Goal: Download file/media

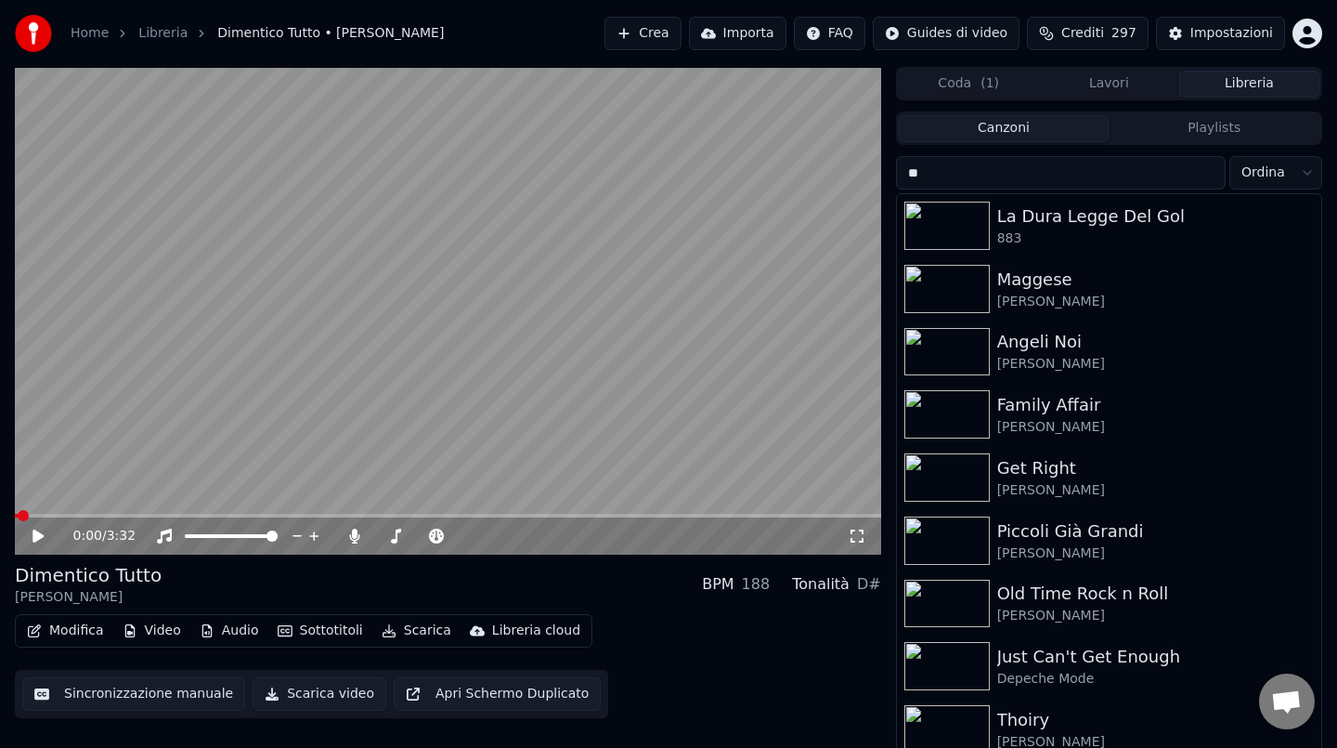
type input "*"
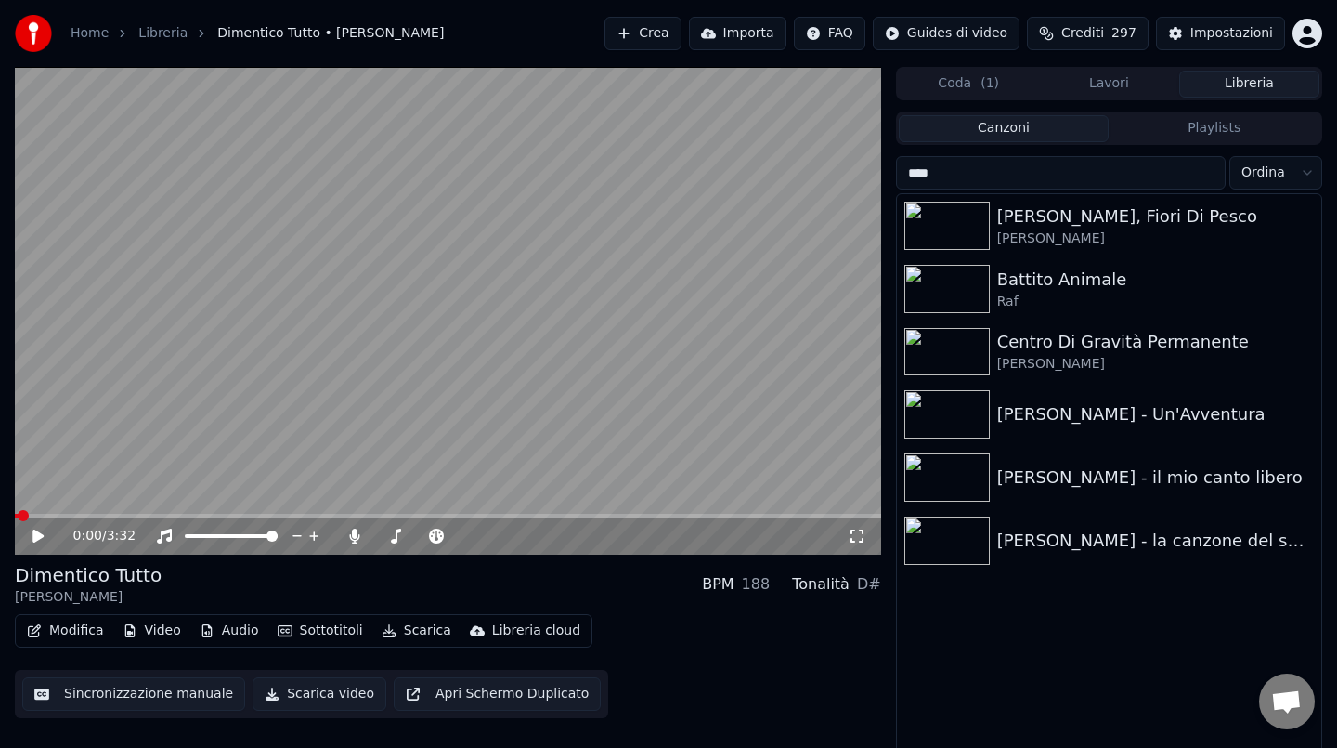
type input "****"
click at [640, 39] on button "Crea" at bounding box center [643, 33] width 76 height 33
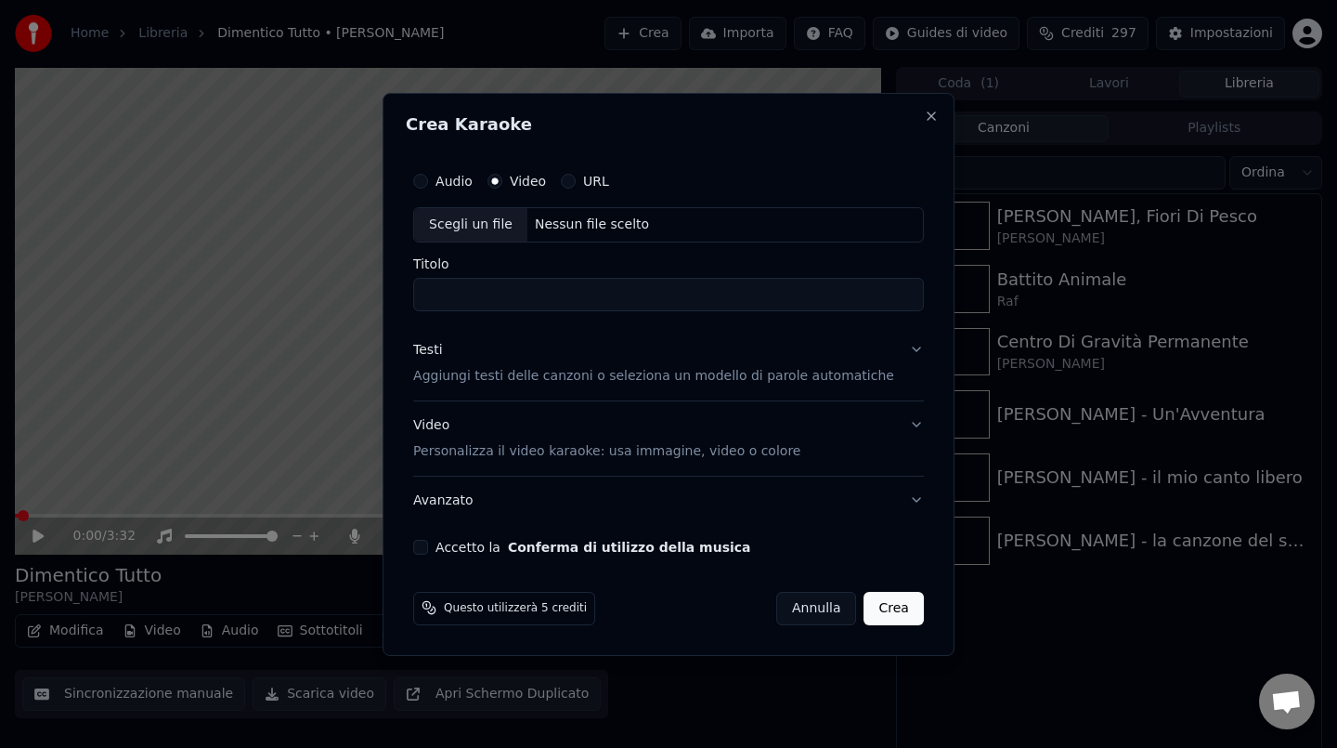
click at [619, 214] on div "Scegli un file Nessun file scelto" at bounding box center [668, 224] width 511 height 35
type input "**********"
click at [647, 298] on input "**********" at bounding box center [668, 294] width 511 height 33
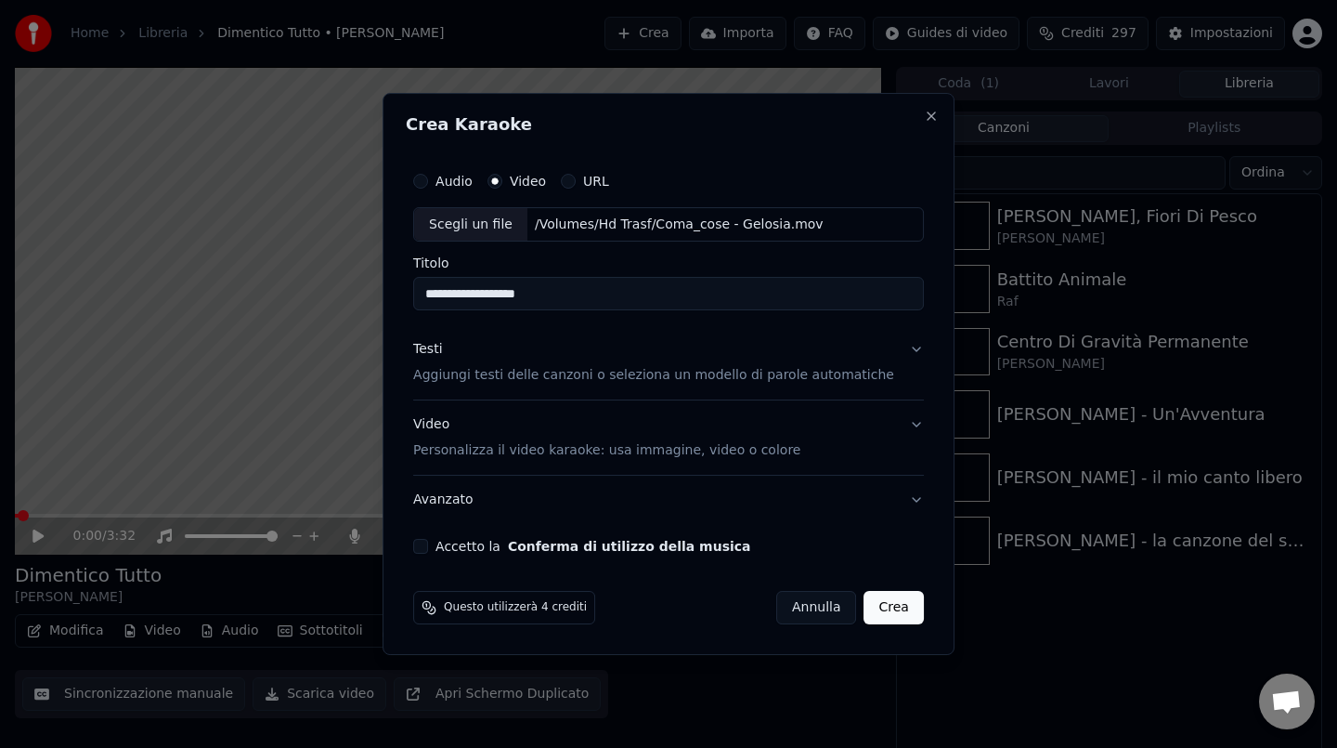
click at [442, 354] on div "Testi" at bounding box center [427, 350] width 29 height 19
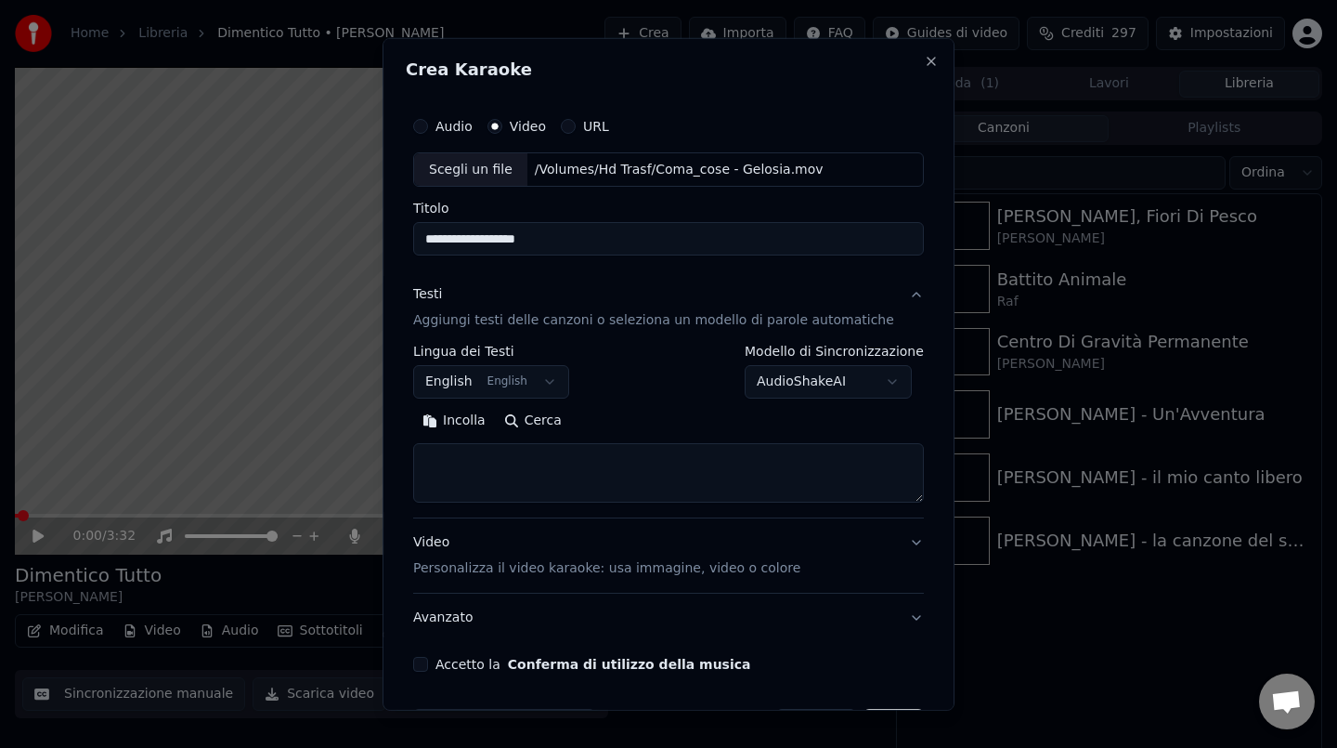
click at [474, 422] on button "Incolla" at bounding box center [454, 421] width 82 height 30
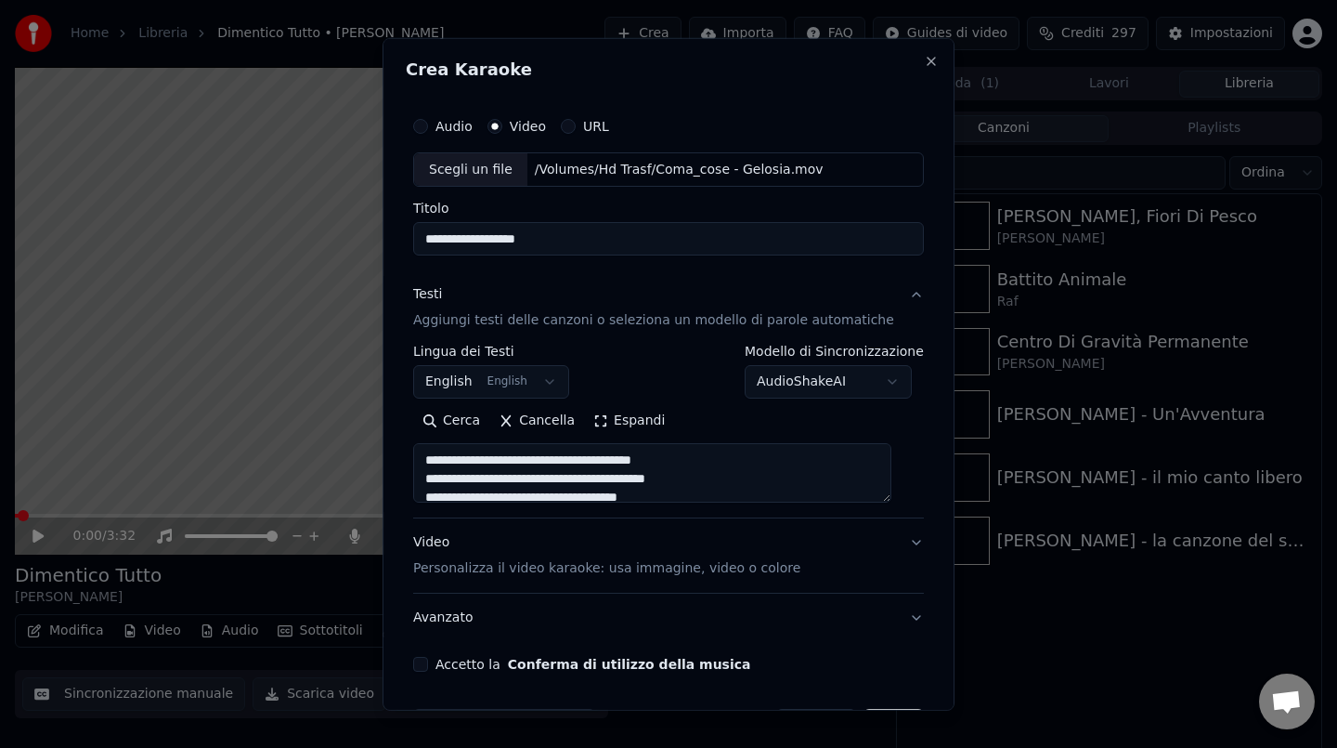
drag, startPoint x: 441, startPoint y: 478, endPoint x: 441, endPoint y: 457, distance: 21.4
click at [441, 457] on textarea at bounding box center [652, 472] width 478 height 59
type textarea "**********"
click at [428, 664] on button "Accetto la Conferma di utilizzo della musica" at bounding box center [420, 664] width 15 height 15
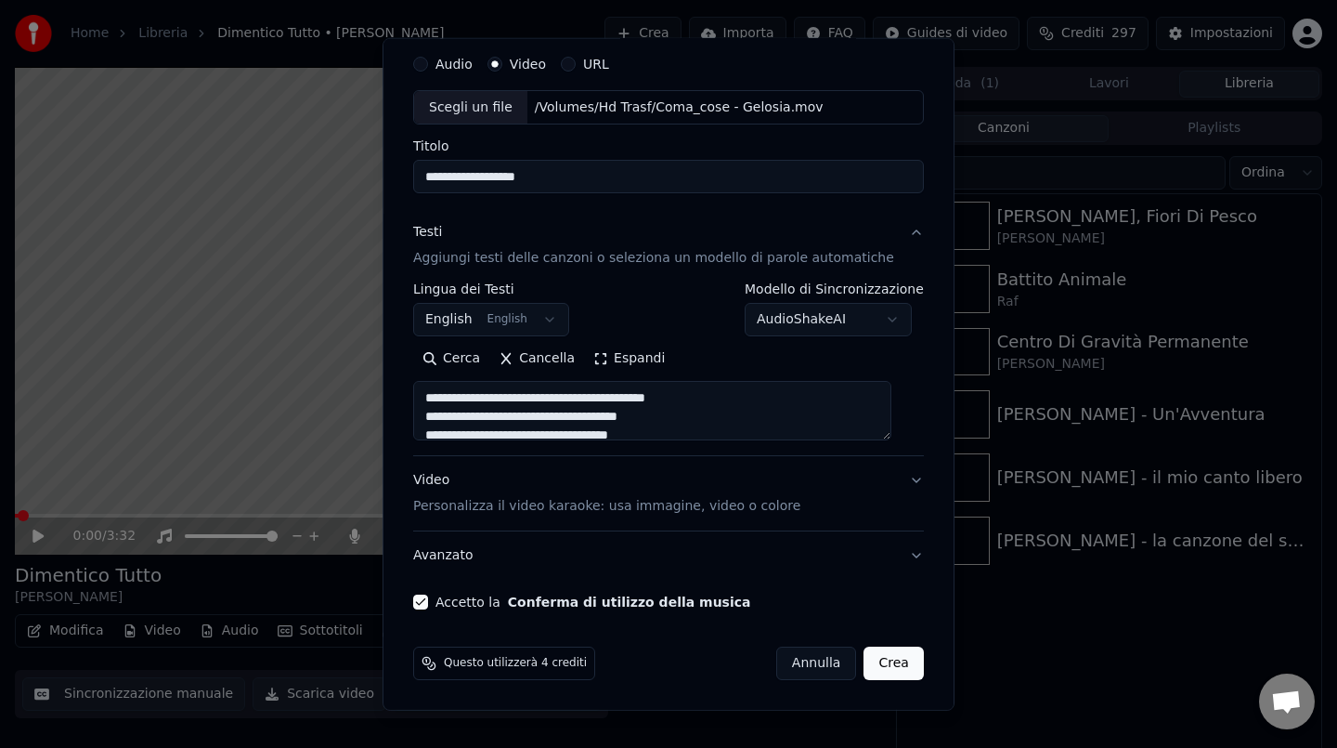
click at [865, 657] on button "Crea" at bounding box center [894, 662] width 59 height 33
select select "**"
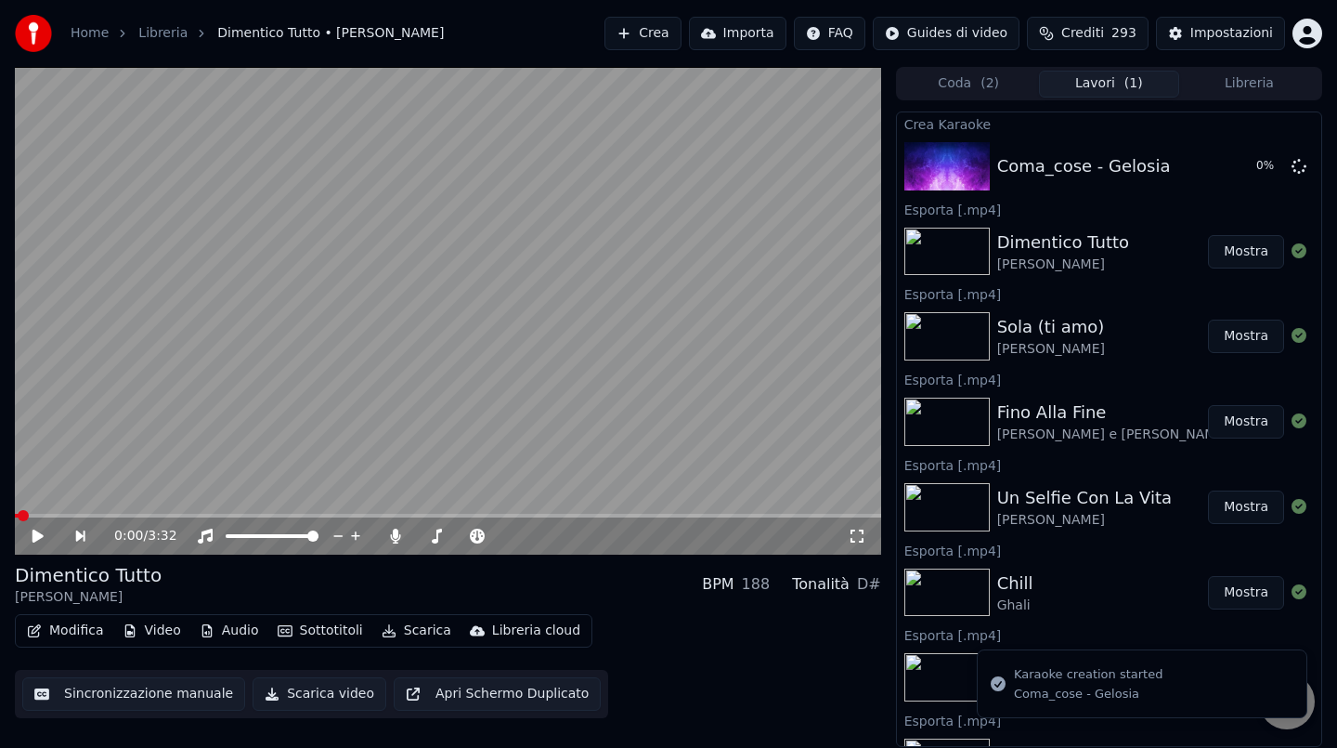
click at [652, 31] on button "Crea" at bounding box center [643, 33] width 76 height 33
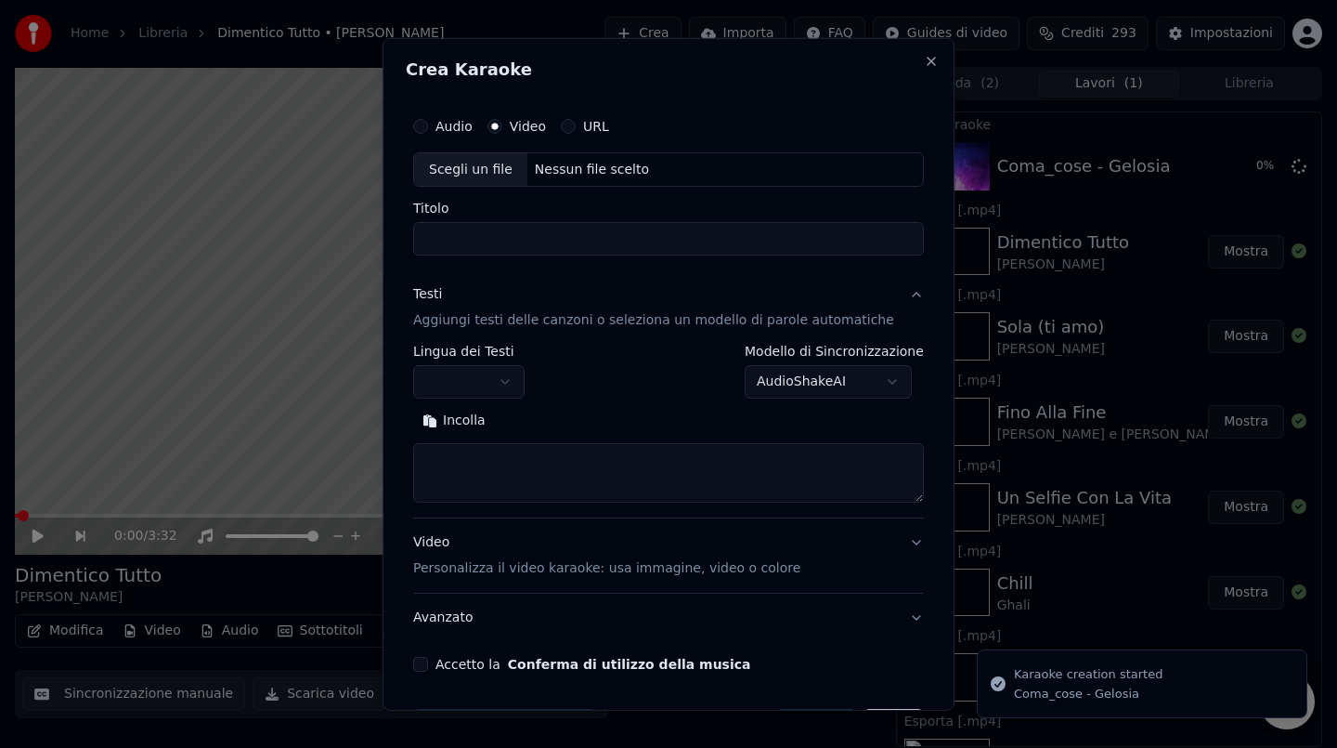
click at [591, 172] on div "Nessun file scelto" at bounding box center [591, 169] width 129 height 19
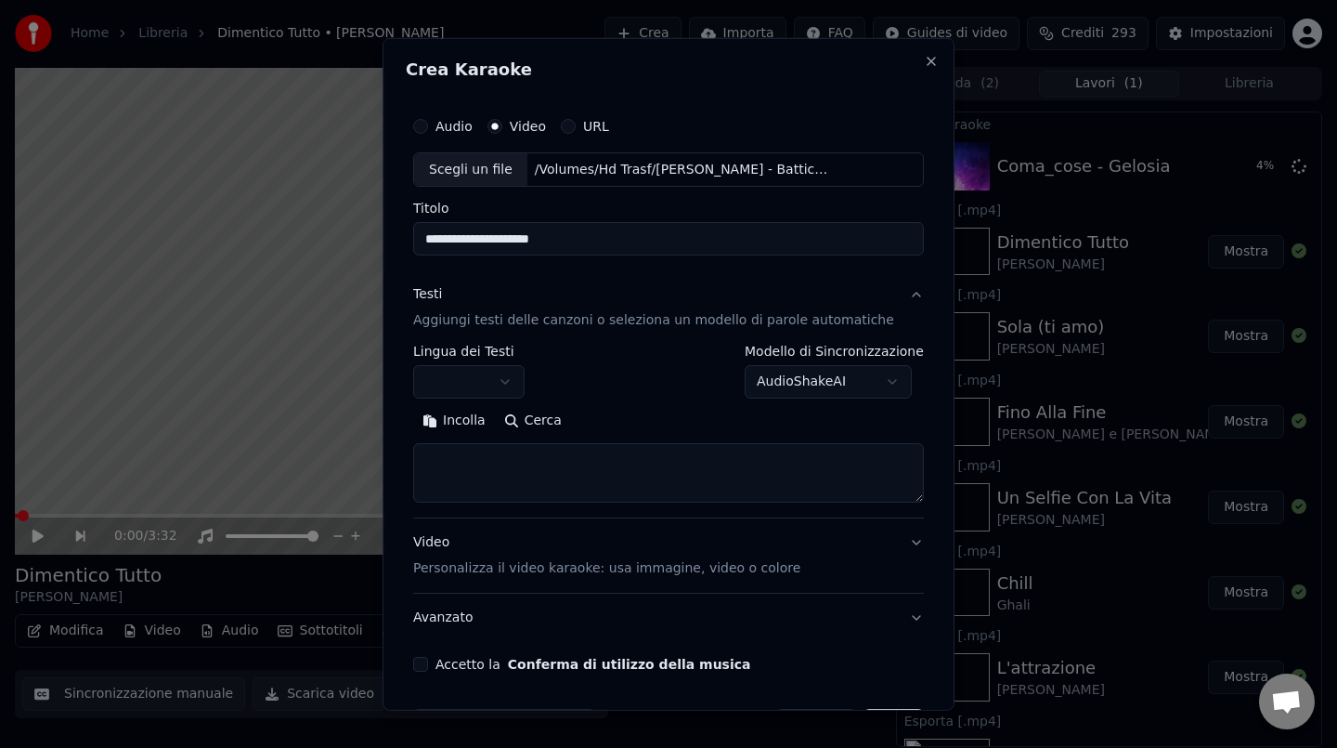
type input "**********"
click at [563, 237] on input "**********" at bounding box center [668, 238] width 511 height 33
click at [474, 418] on button "Incolla" at bounding box center [454, 421] width 82 height 30
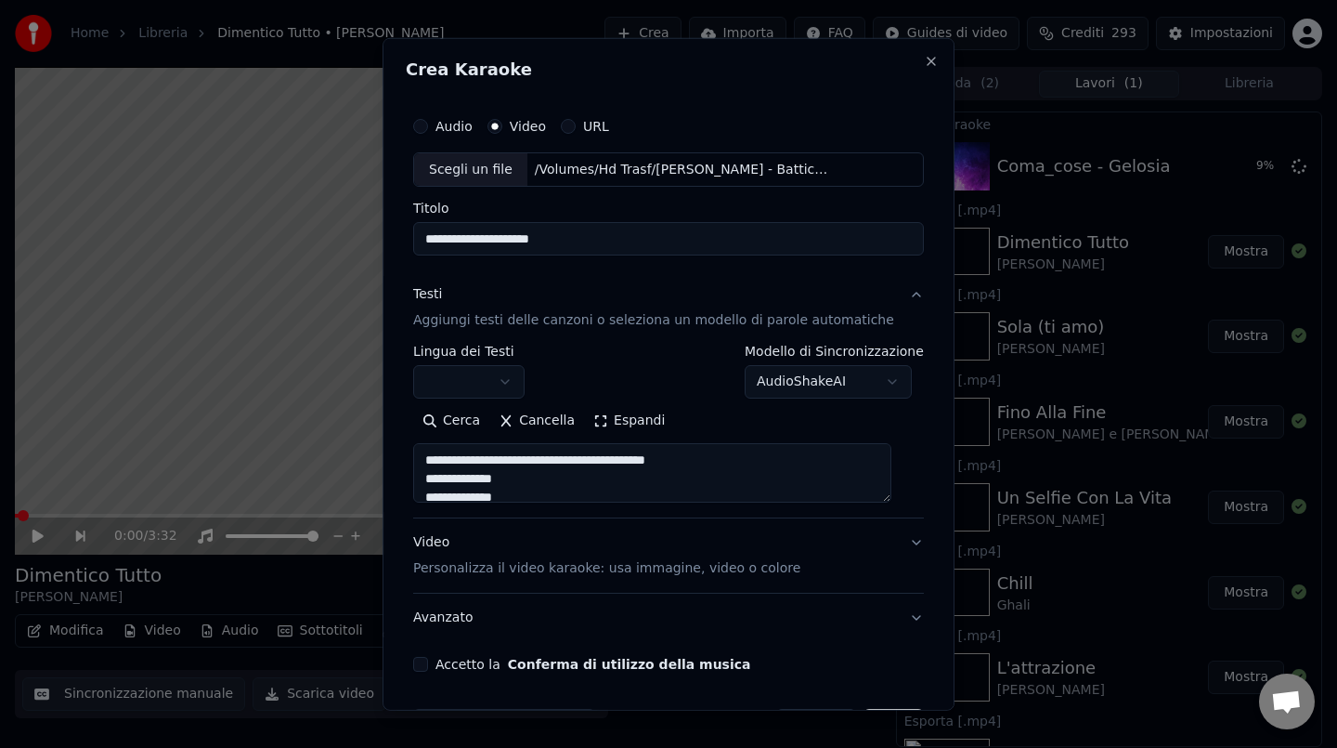
click at [440, 443] on textarea at bounding box center [652, 472] width 478 height 59
drag, startPoint x: 438, startPoint y: 473, endPoint x: 630, endPoint y: 470, distance: 191.3
click at [630, 470] on textarea at bounding box center [652, 472] width 478 height 59
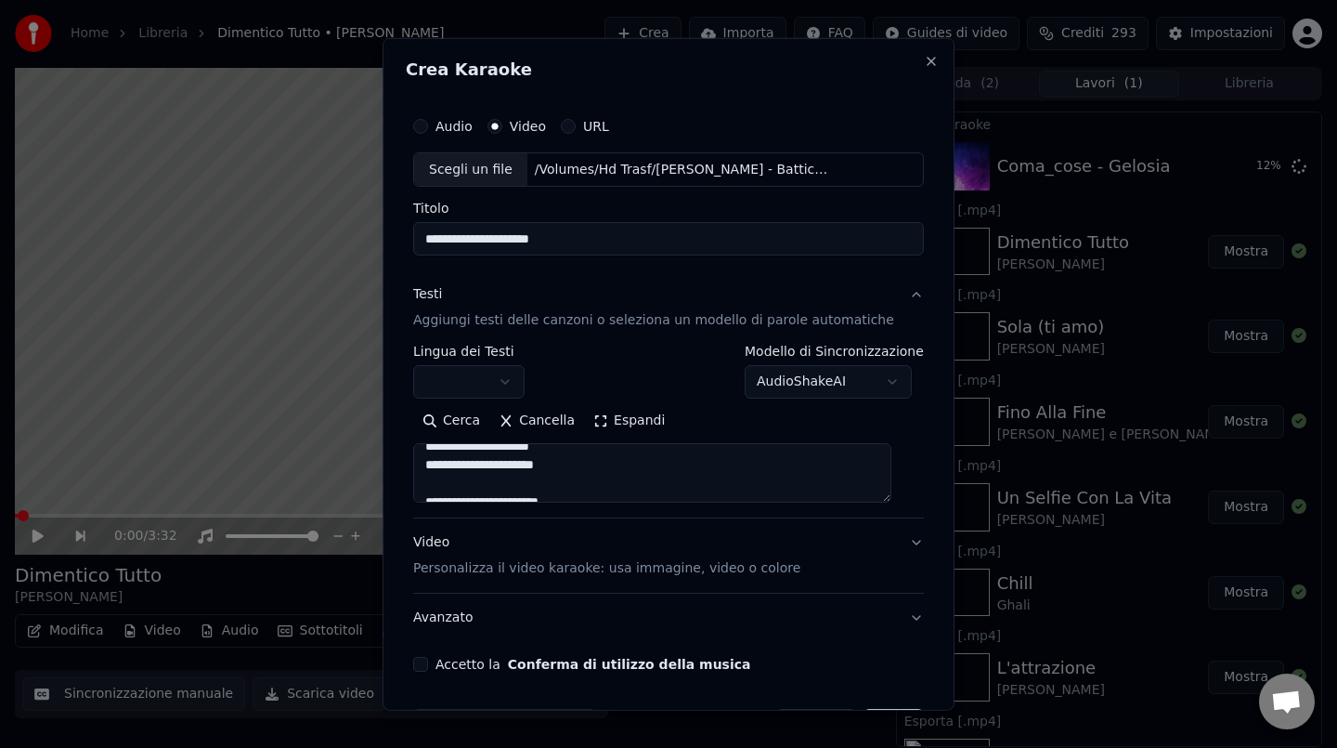
drag, startPoint x: 613, startPoint y: 473, endPoint x: 435, endPoint y: 469, distance: 178.3
click at [435, 469] on textarea at bounding box center [652, 472] width 478 height 59
click at [438, 466] on textarea at bounding box center [652, 472] width 478 height 59
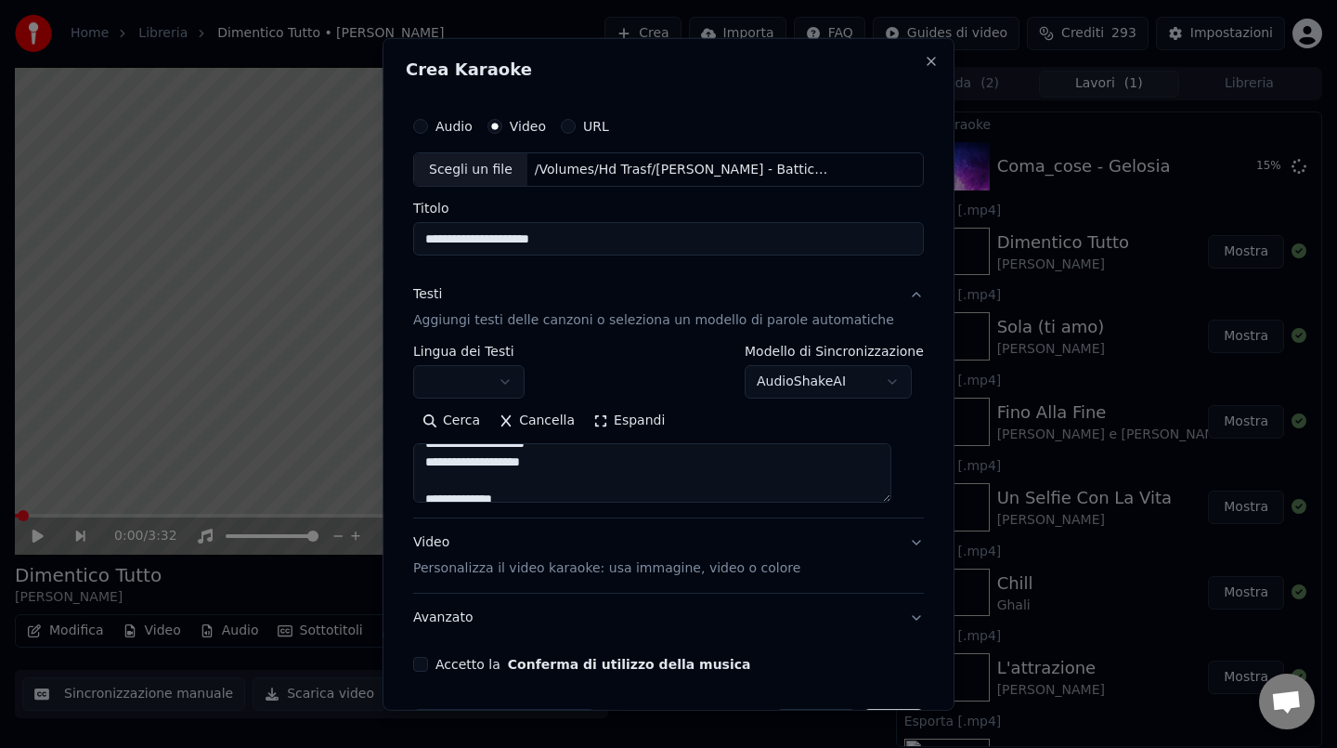
click at [438, 466] on textarea at bounding box center [652, 472] width 478 height 59
drag, startPoint x: 438, startPoint y: 466, endPoint x: 561, endPoint y: 466, distance: 122.6
click at [561, 466] on textarea at bounding box center [652, 472] width 478 height 59
drag, startPoint x: 442, startPoint y: 469, endPoint x: 662, endPoint y: 463, distance: 220.1
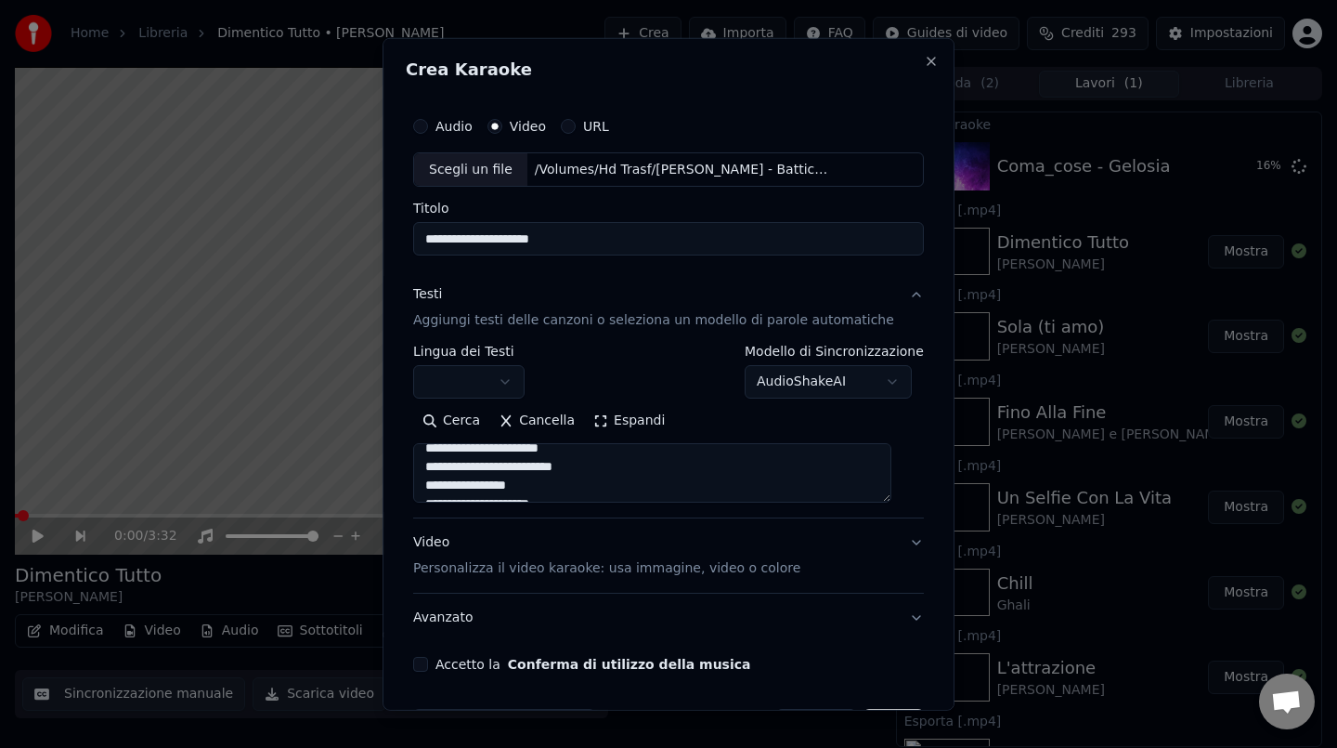
click at [662, 463] on textarea at bounding box center [652, 472] width 478 height 59
drag, startPoint x: 443, startPoint y: 471, endPoint x: 606, endPoint y: 470, distance: 163.4
click at [606, 470] on textarea at bounding box center [652, 472] width 478 height 59
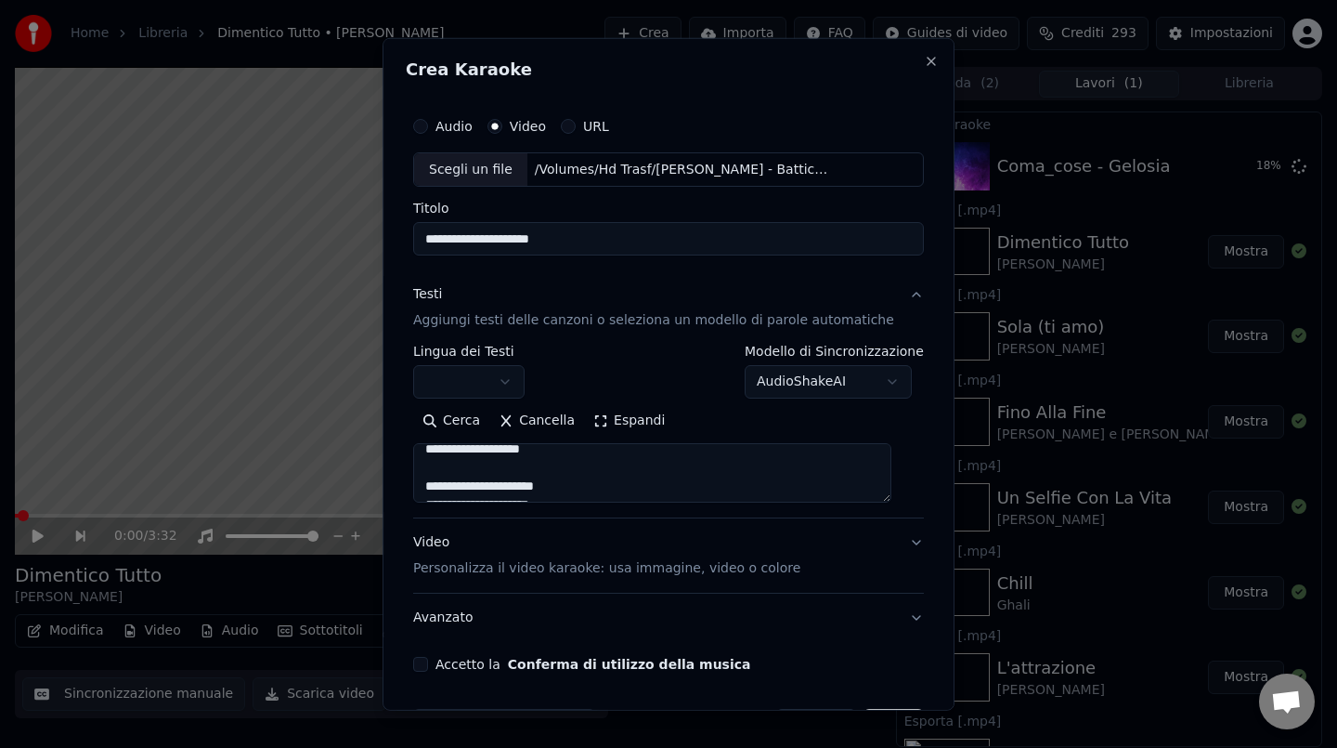
drag, startPoint x: 441, startPoint y: 453, endPoint x: 579, endPoint y: 455, distance: 137.4
click at [579, 455] on textarea at bounding box center [652, 472] width 478 height 59
drag, startPoint x: 581, startPoint y: 450, endPoint x: 693, endPoint y: 457, distance: 111.6
click at [693, 457] on textarea at bounding box center [652, 472] width 478 height 59
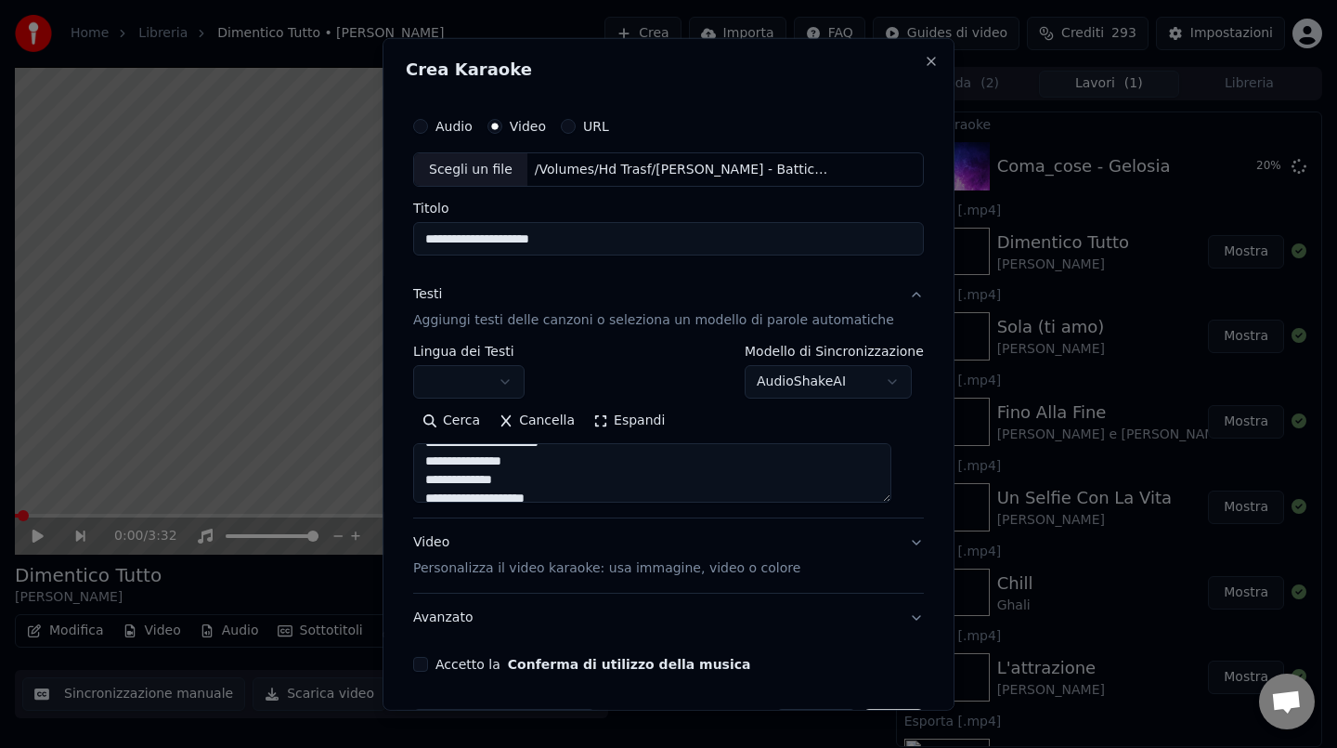
click at [691, 459] on textarea at bounding box center [652, 472] width 478 height 59
drag, startPoint x: 582, startPoint y: 473, endPoint x: 670, endPoint y: 473, distance: 88.2
click at [670, 473] on textarea at bounding box center [652, 472] width 478 height 59
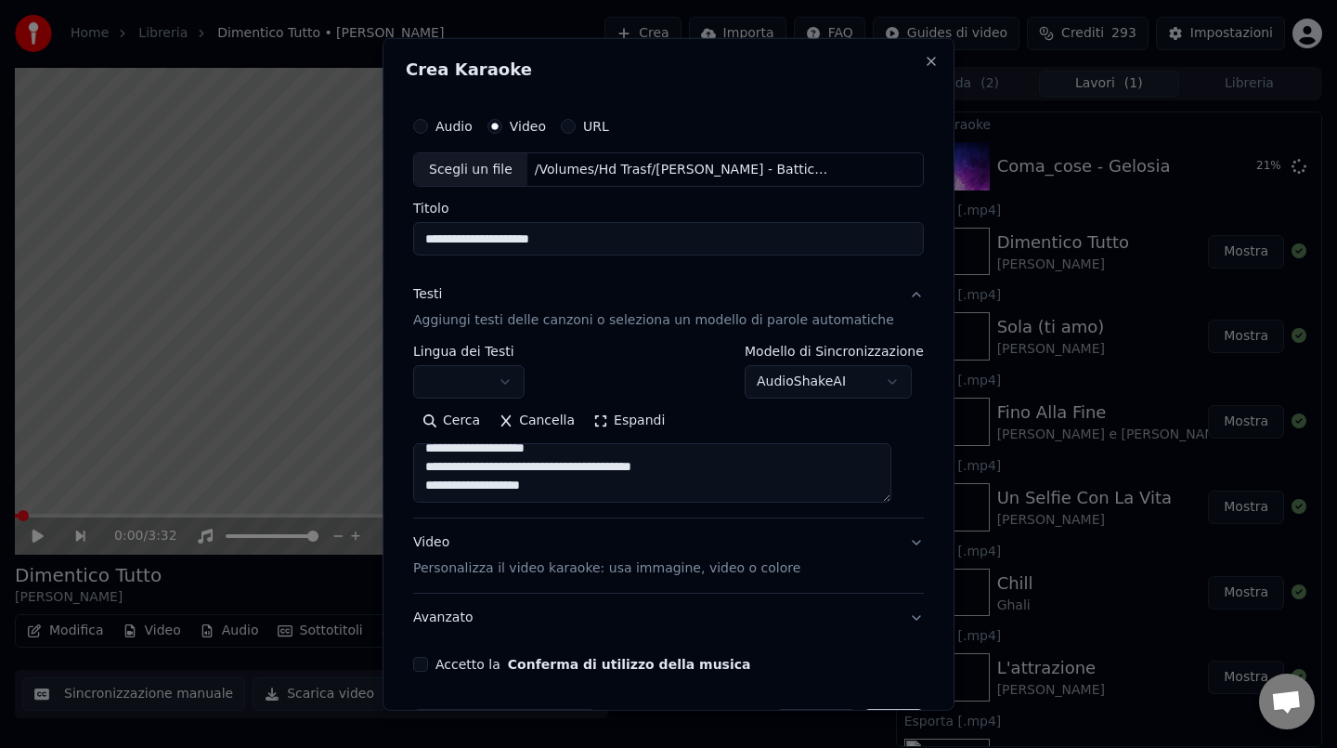
drag, startPoint x: 443, startPoint y: 467, endPoint x: 582, endPoint y: 478, distance: 139.7
click at [582, 478] on textarea at bounding box center [652, 472] width 478 height 59
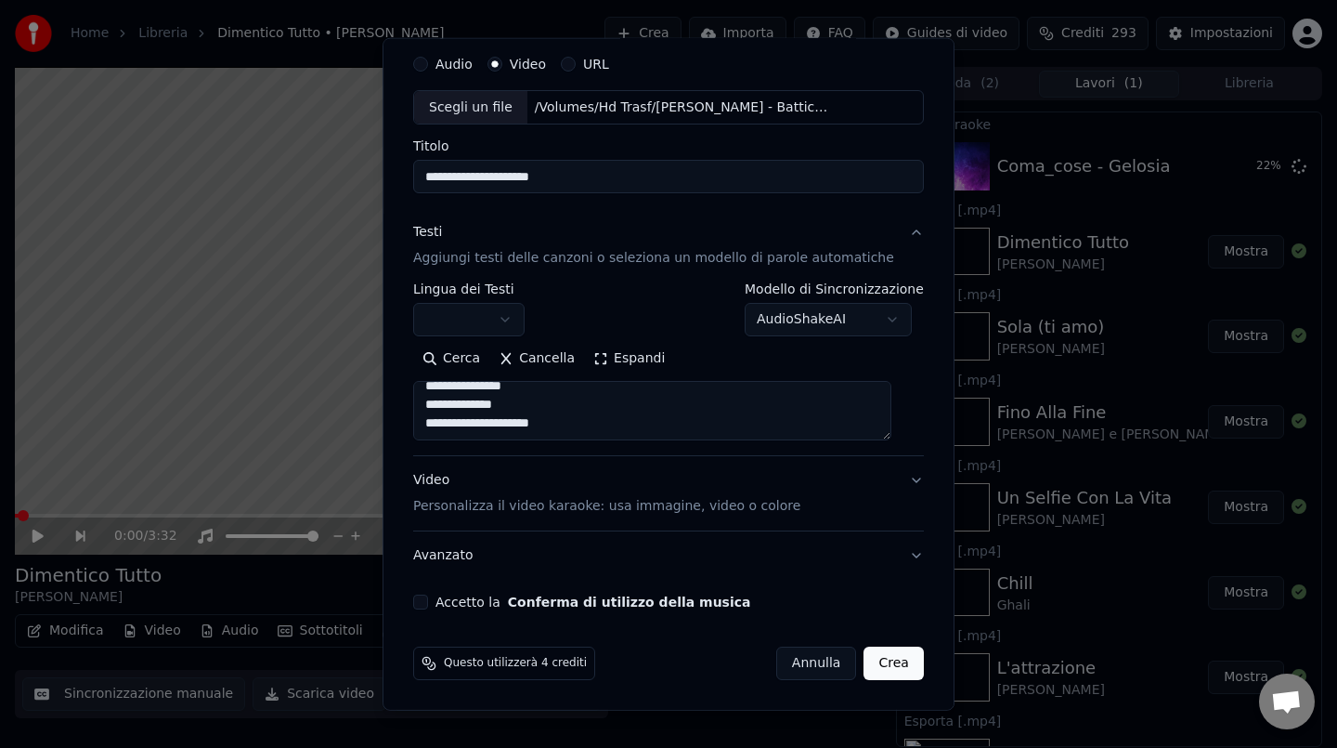
type textarea "**********"
click at [428, 602] on button "Accetto la Conferma di utilizzo della musica" at bounding box center [420, 601] width 15 height 15
click at [881, 667] on button "Crea" at bounding box center [894, 662] width 59 height 33
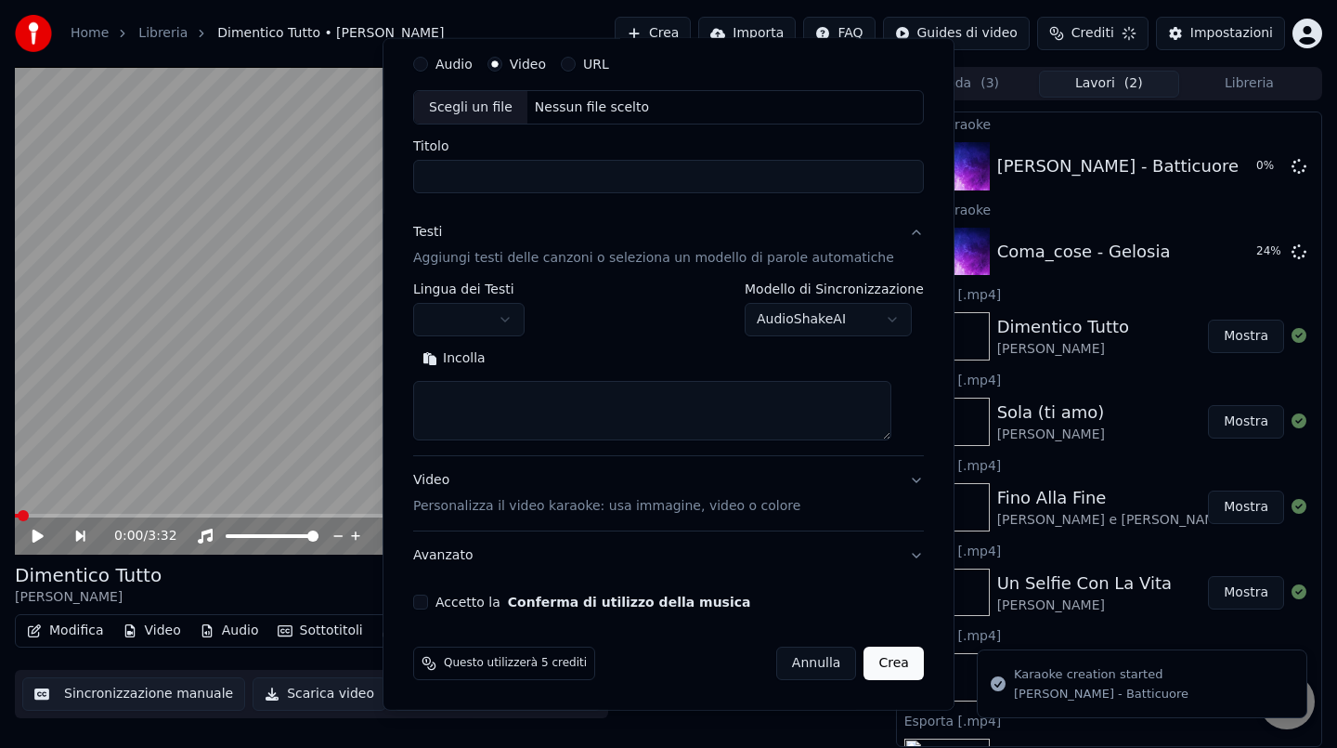
scroll to position [0, 0]
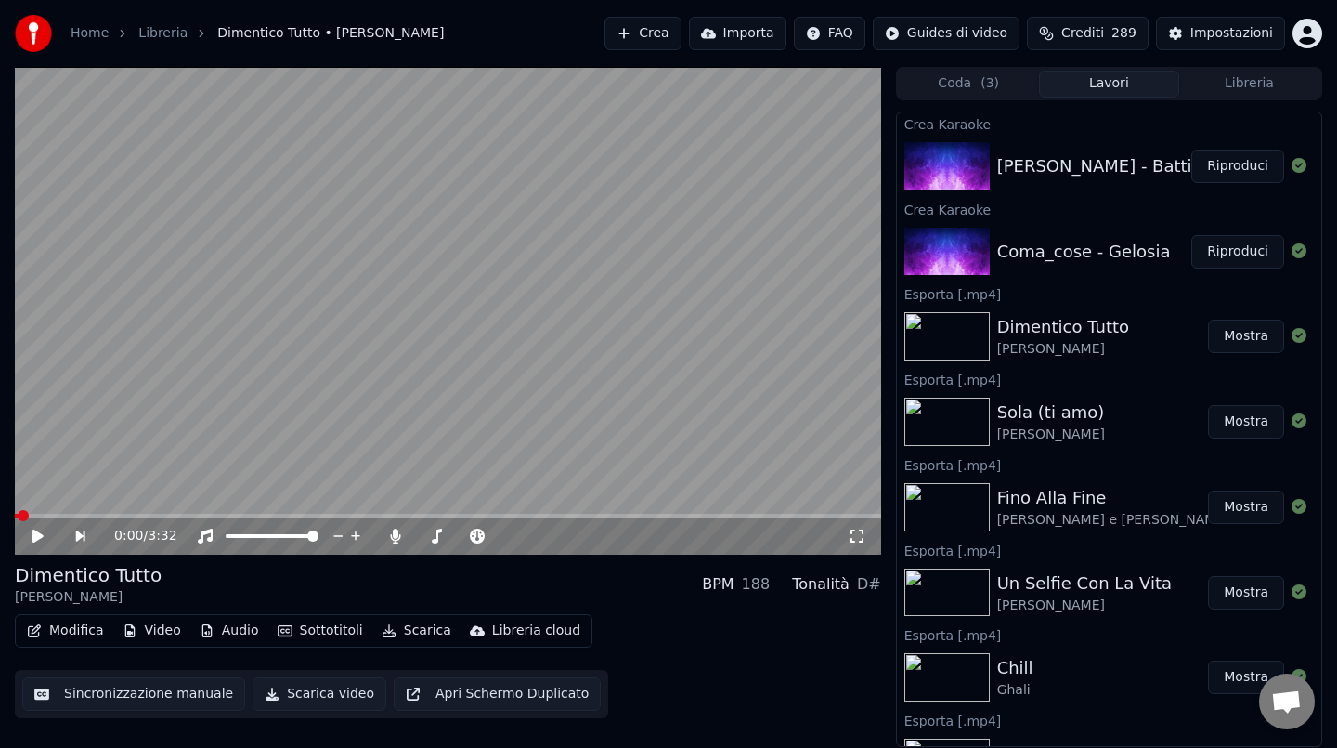
click at [1222, 247] on button "Riproduci" at bounding box center [1237, 251] width 93 height 33
click at [501, 250] on video at bounding box center [448, 311] width 866 height 488
click at [412, 624] on button "Scarica" at bounding box center [416, 631] width 85 height 26
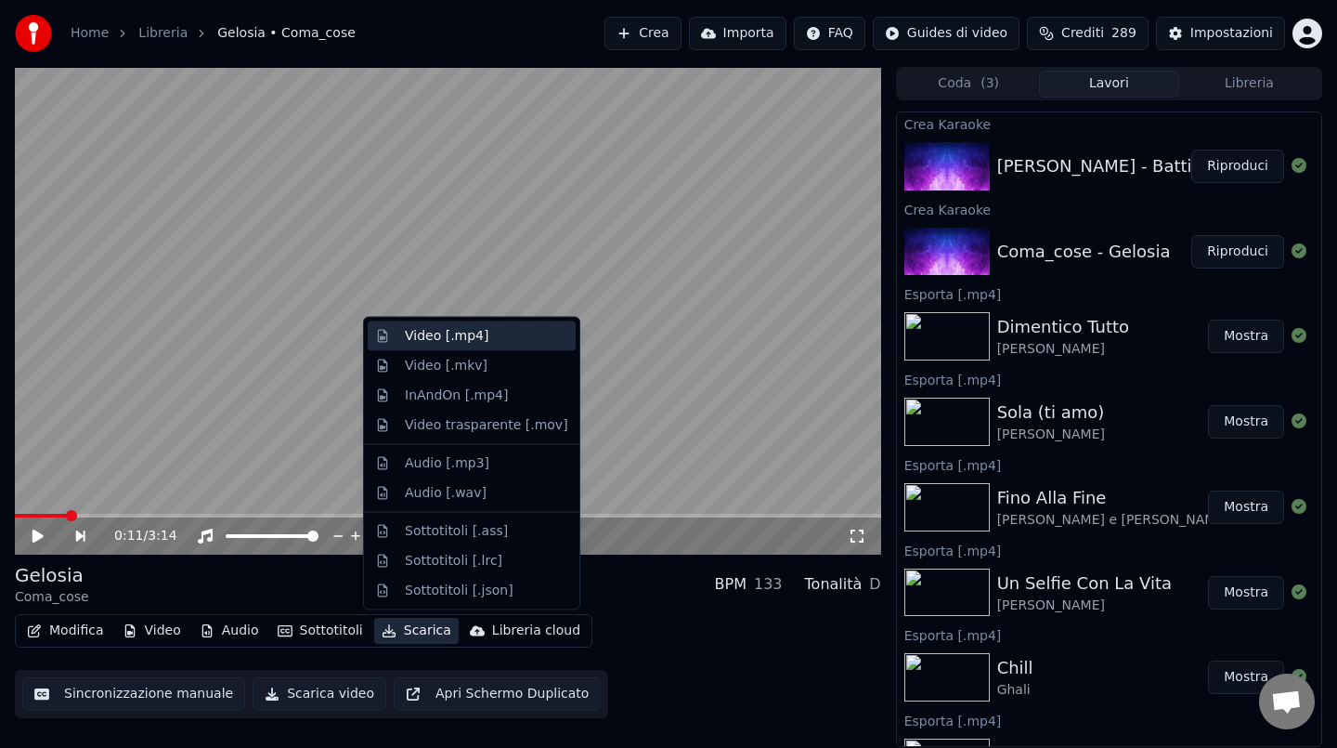
click at [466, 334] on div "Video [.mp4]" at bounding box center [447, 336] width 84 height 19
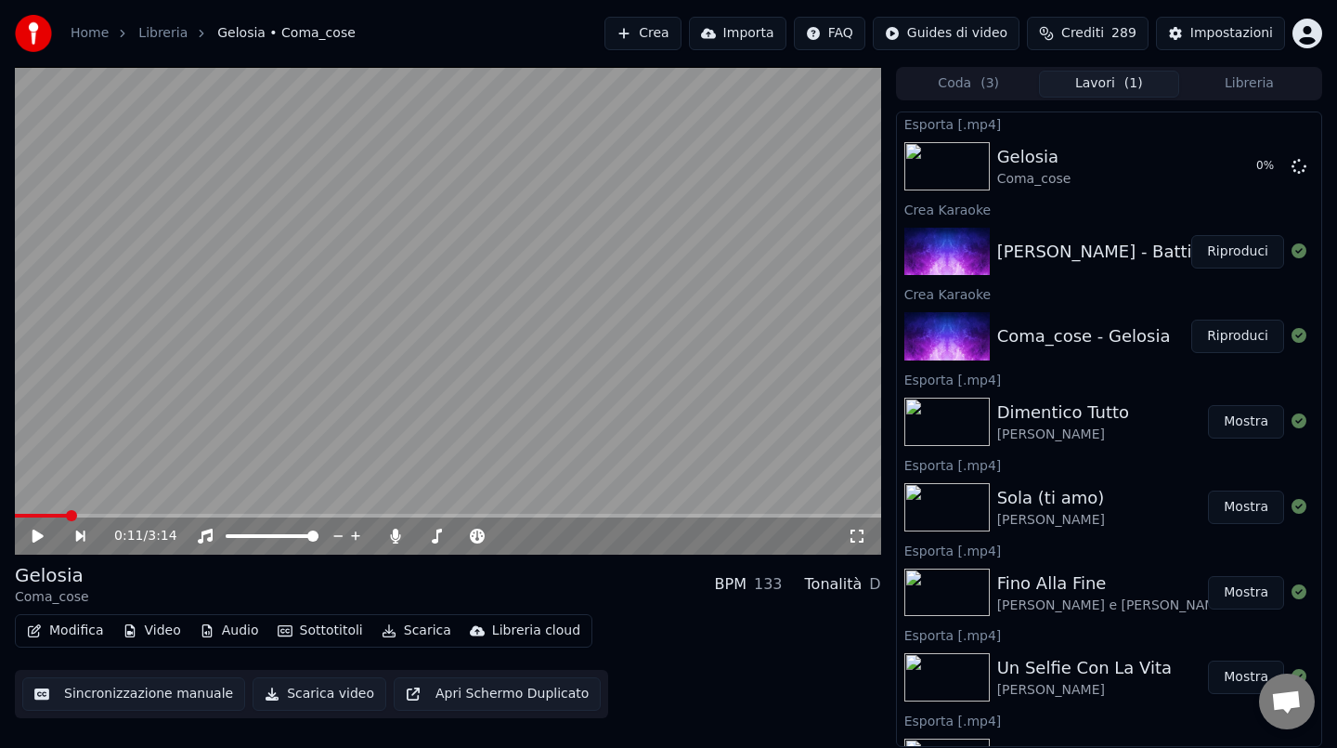
click at [1231, 253] on button "Riproduci" at bounding box center [1237, 251] width 93 height 33
click at [91, 514] on span at bounding box center [448, 516] width 866 height 4
click at [423, 377] on video at bounding box center [448, 311] width 866 height 488
click at [398, 629] on button "Scarica" at bounding box center [416, 631] width 85 height 26
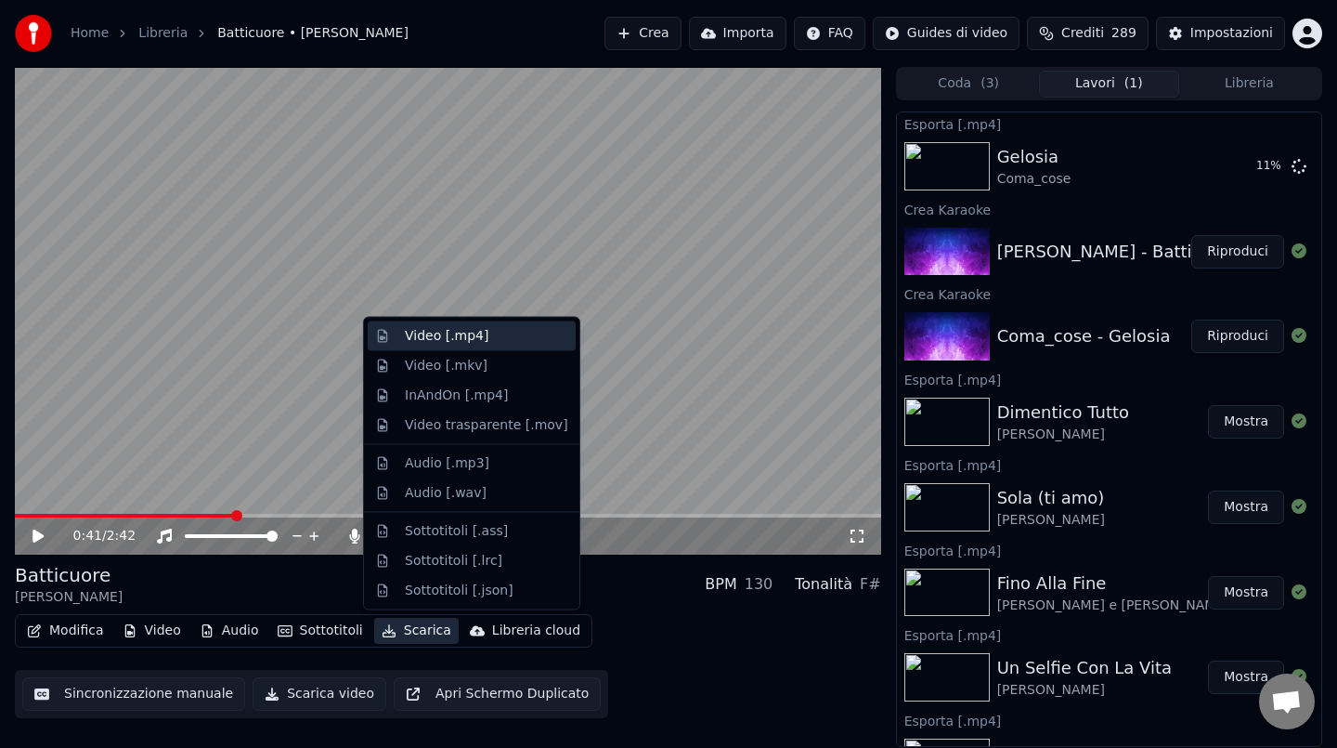
click at [430, 328] on div "Video [.mp4]" at bounding box center [447, 336] width 84 height 19
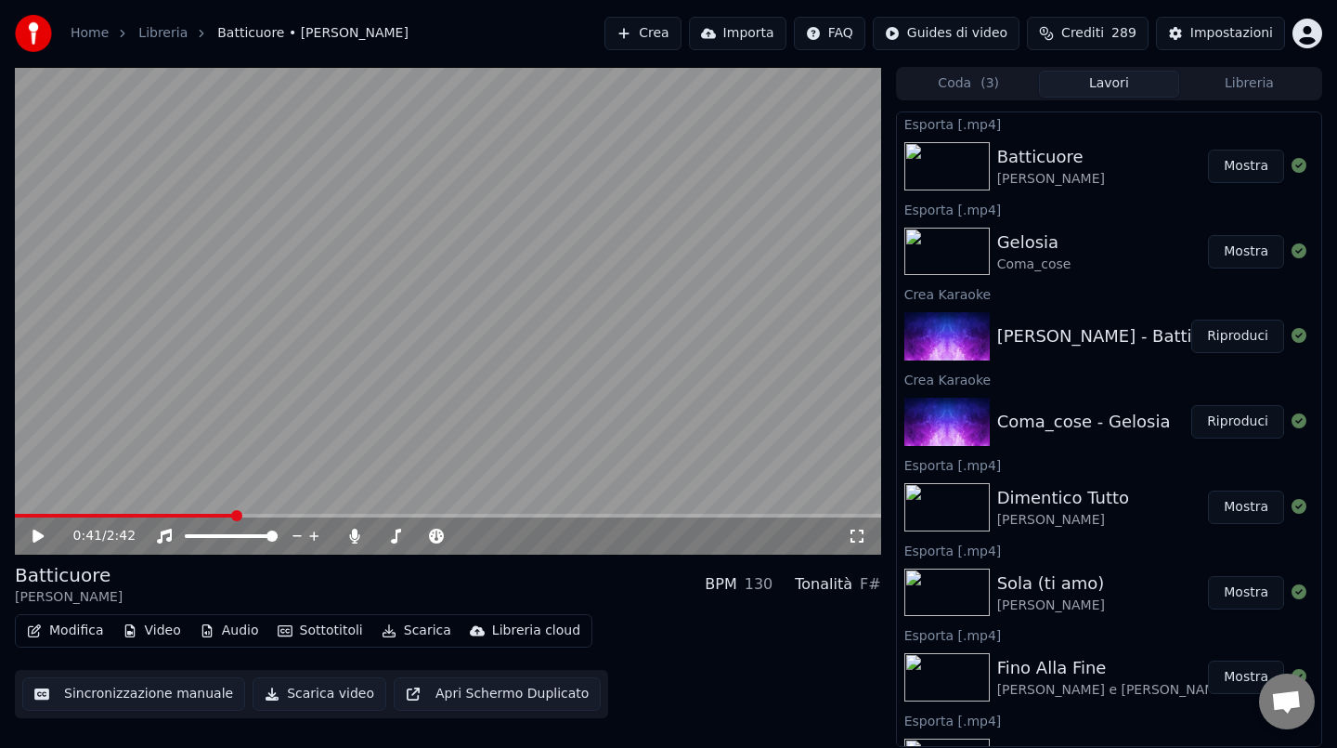
click at [1256, 167] on button "Mostra" at bounding box center [1246, 166] width 76 height 33
